Goal: Navigation & Orientation: Find specific page/section

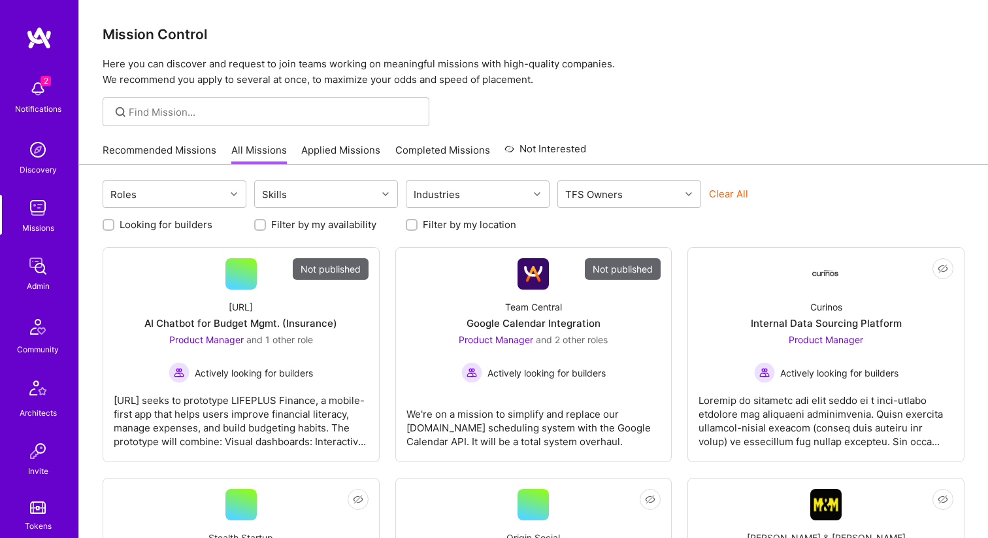
click at [32, 158] on img at bounding box center [38, 150] width 26 height 26
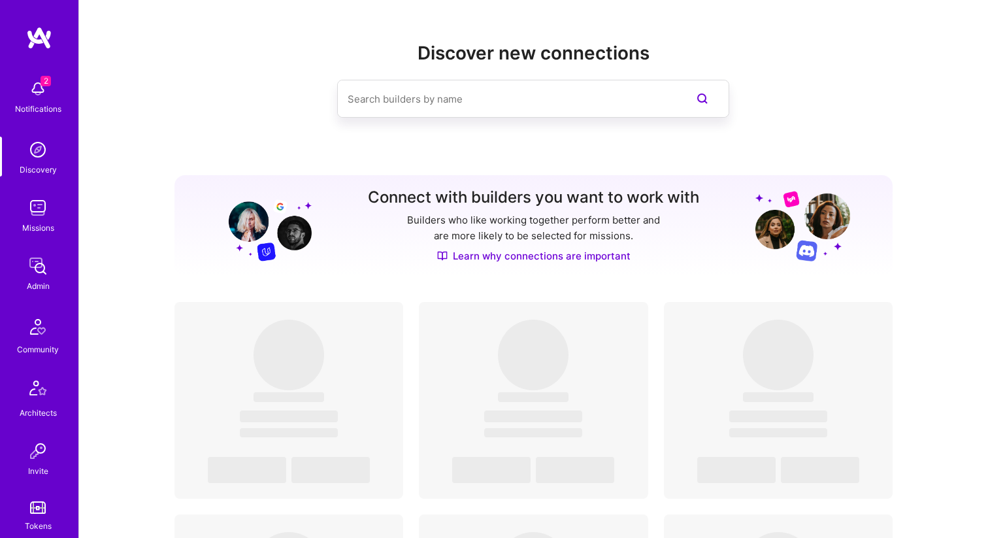
click at [29, 217] on img at bounding box center [38, 208] width 26 height 26
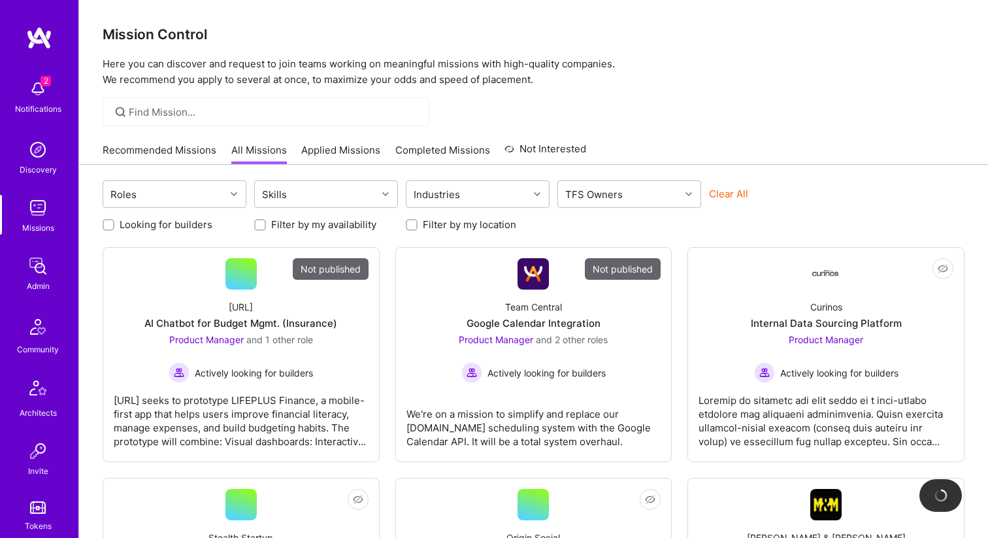
click at [29, 267] on img at bounding box center [38, 266] width 26 height 26
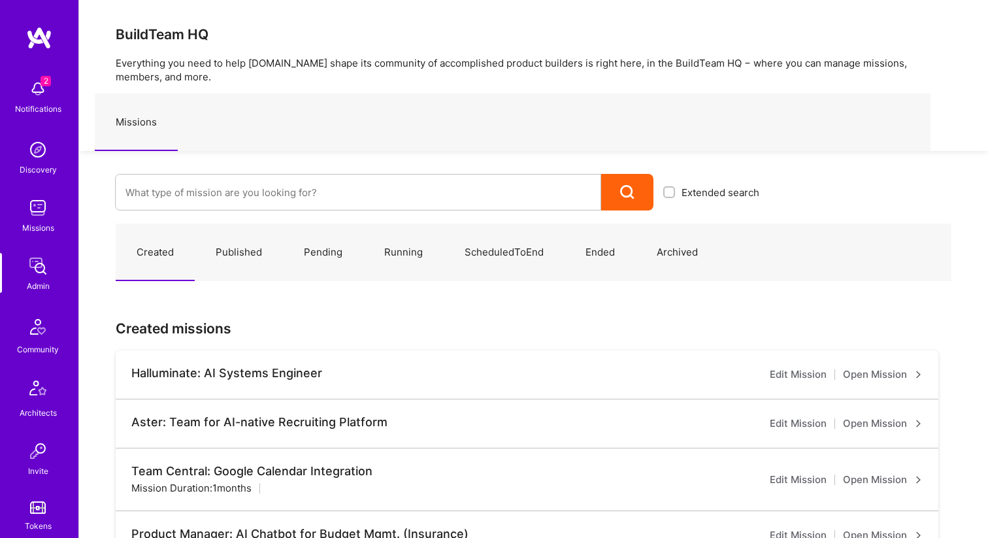
click at [37, 151] on img at bounding box center [38, 150] width 26 height 26
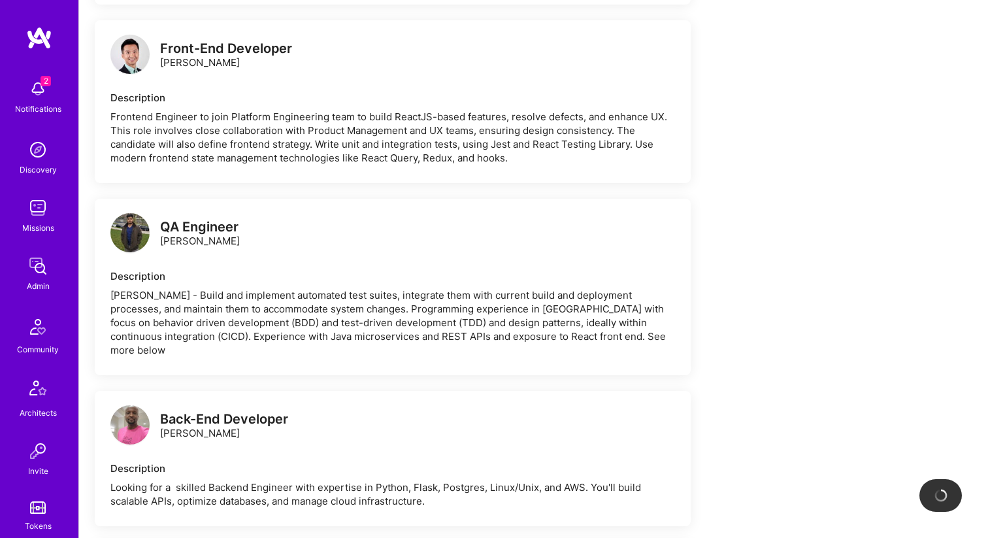
scroll to position [357, 0]
